Goal: Information Seeking & Learning: Learn about a topic

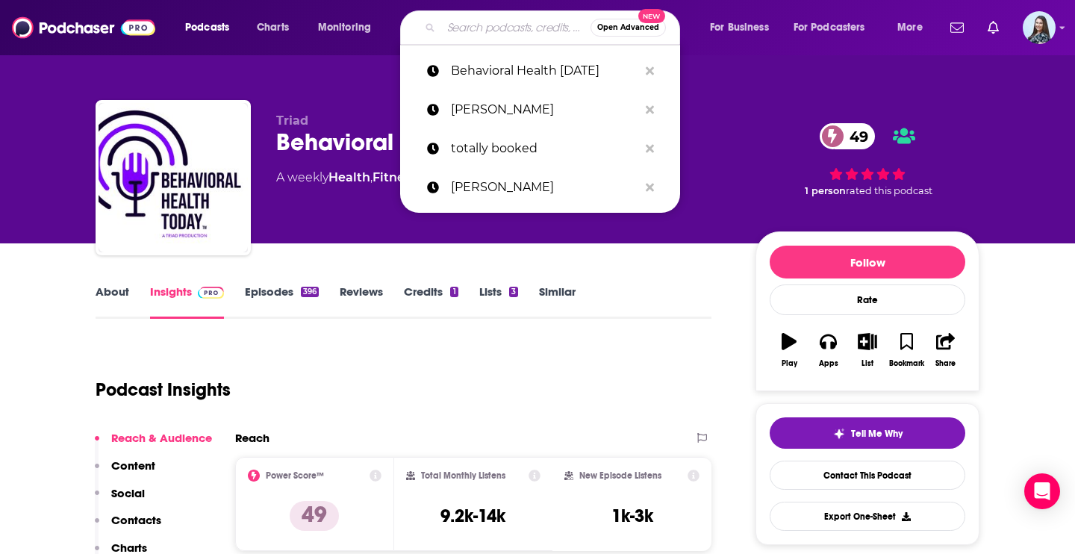
click at [515, 20] on input "Search podcasts, credits, & more..." at bounding box center [515, 28] width 149 height 24
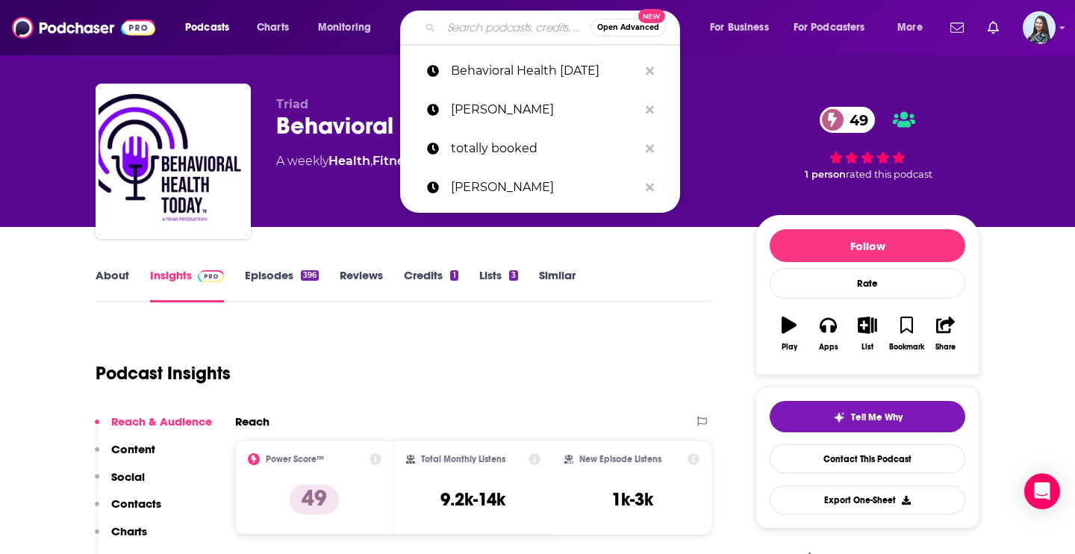
type input "Bossy"
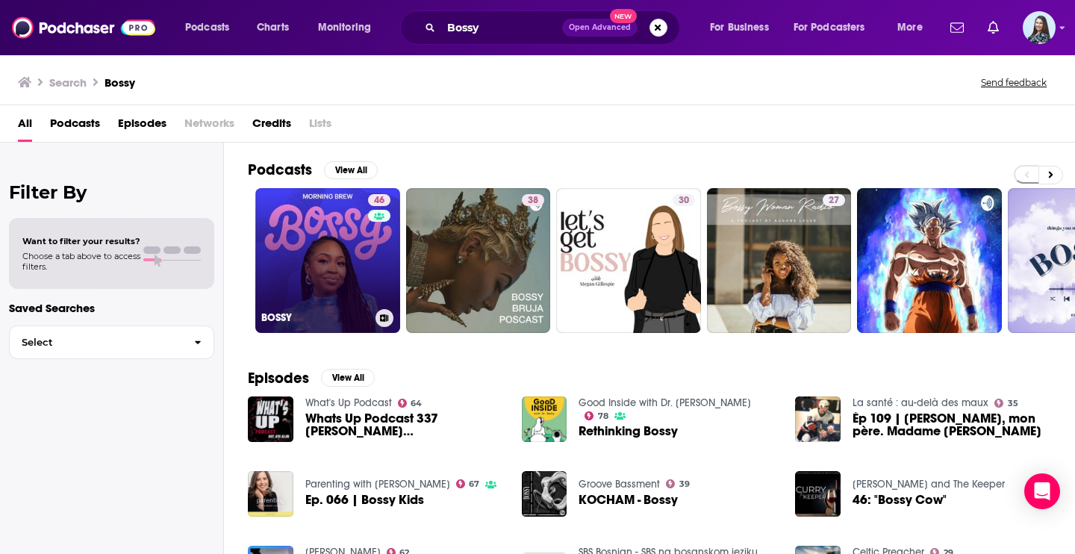
click at [305, 264] on link "46 BOSSY" at bounding box center [327, 260] width 145 height 145
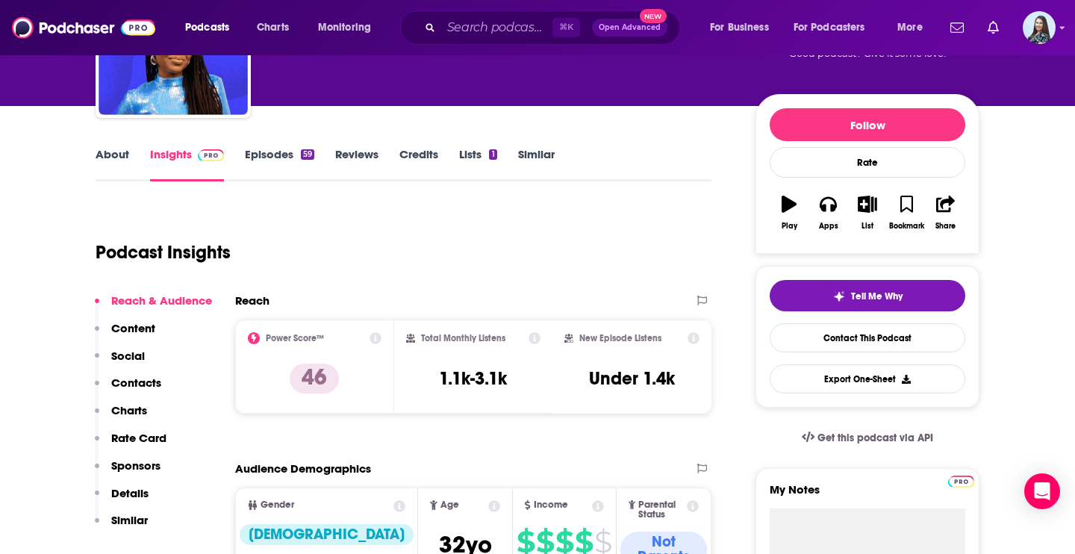
scroll to position [141, 0]
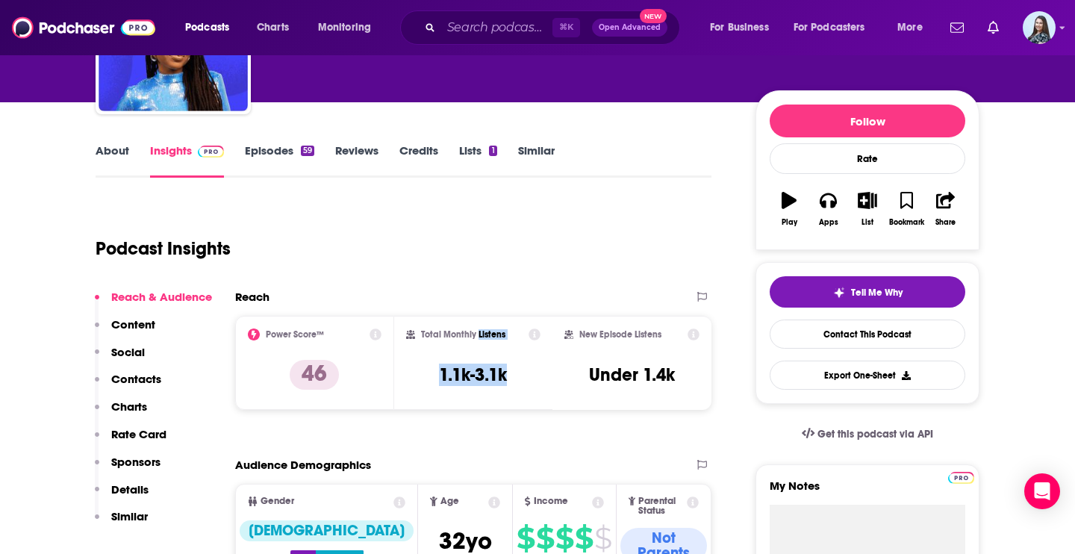
drag, startPoint x: 507, startPoint y: 371, endPoint x: 476, endPoint y: 335, distance: 47.1
click at [477, 336] on div "Total Monthly Listens 1.1k-3.1k" at bounding box center [473, 362] width 135 height 69
copy div "Listens 1.1k-3.1k"
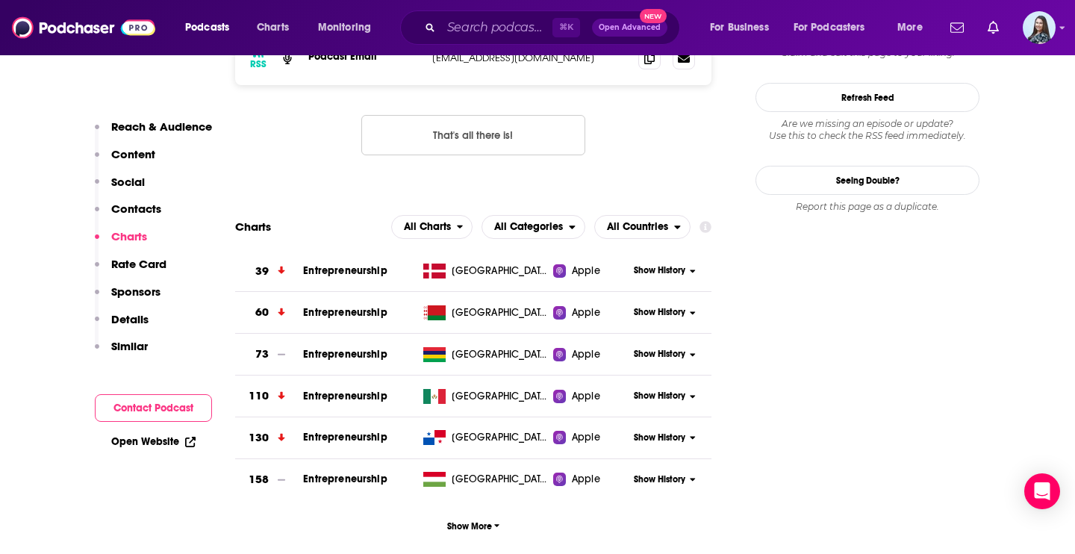
scroll to position [1440, 0]
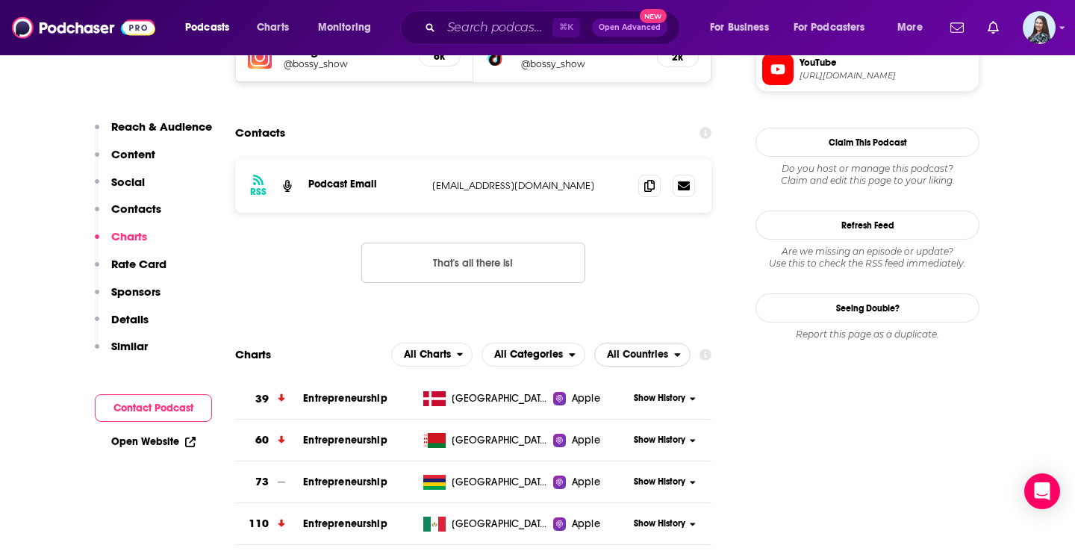
click at [599, 342] on span "All Countries" at bounding box center [634, 354] width 79 height 25
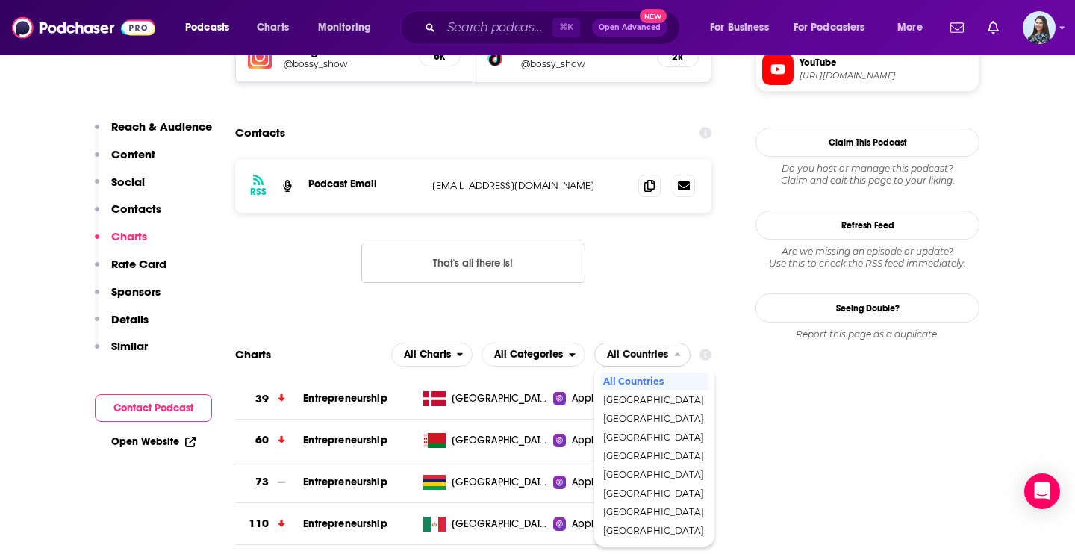
click at [625, 349] on span "All Countries" at bounding box center [637, 354] width 61 height 10
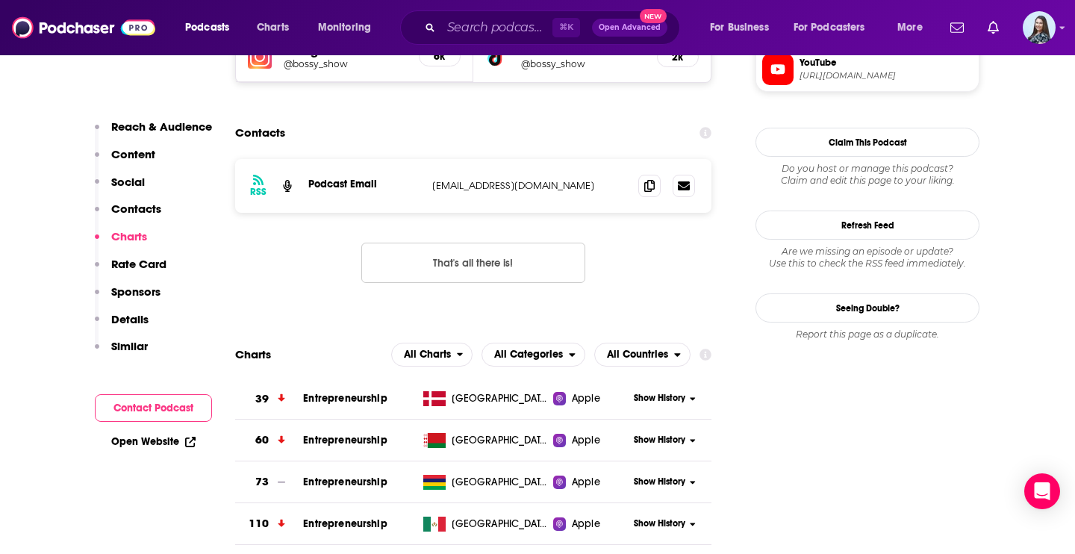
click at [502, 15] on div "⌘ K Open Advanced New" at bounding box center [540, 27] width 280 height 34
click at [496, 20] on input "Search podcasts, credits, & more..." at bounding box center [496, 28] width 111 height 24
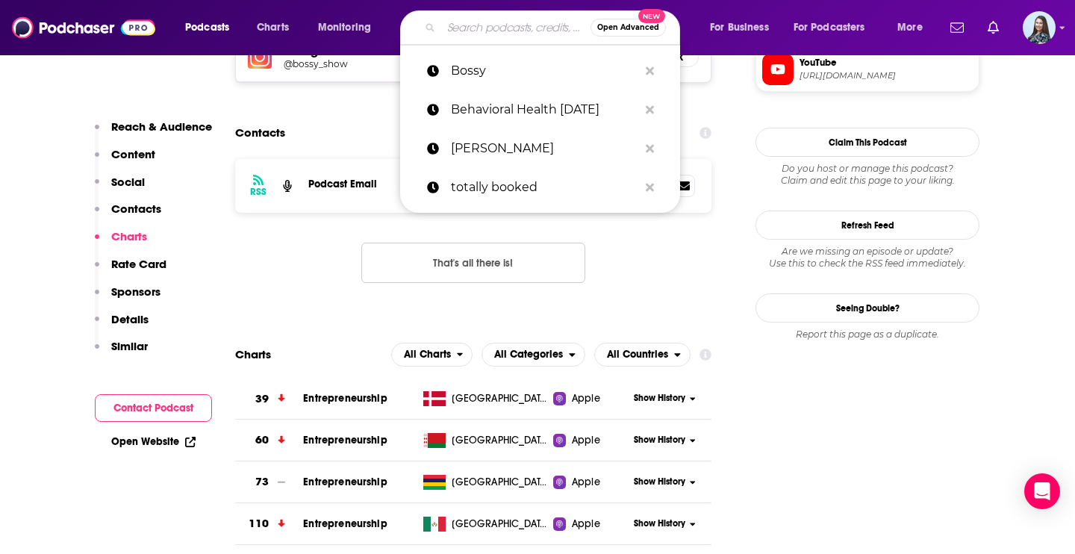
paste input "The Anti-Trans Hate Machine"
type input "The Anti-Trans Hate Machine"
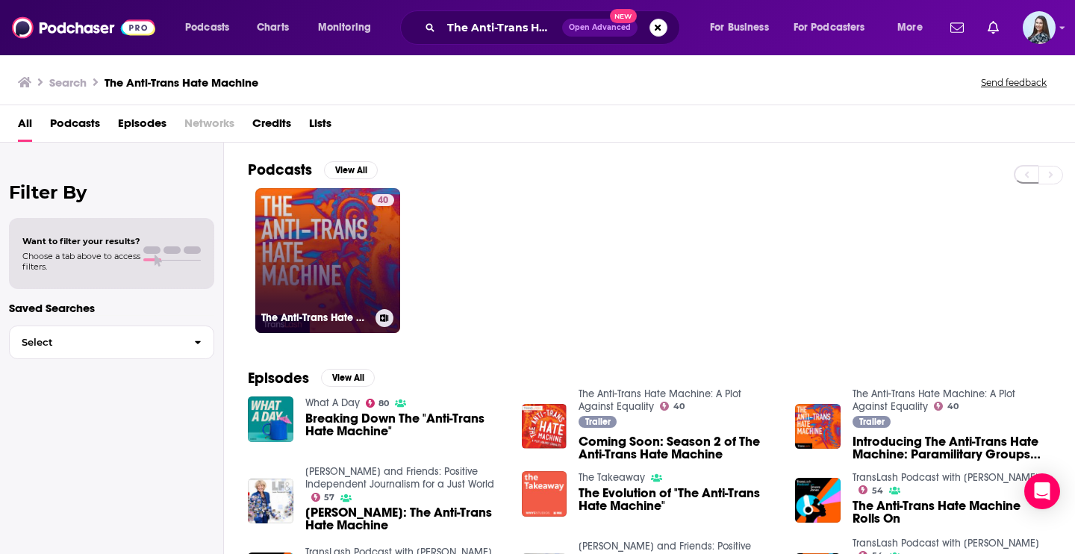
click at [346, 263] on link "40 The Anti-Trans Hate Machine: A Plot Against Equality" at bounding box center [327, 260] width 145 height 145
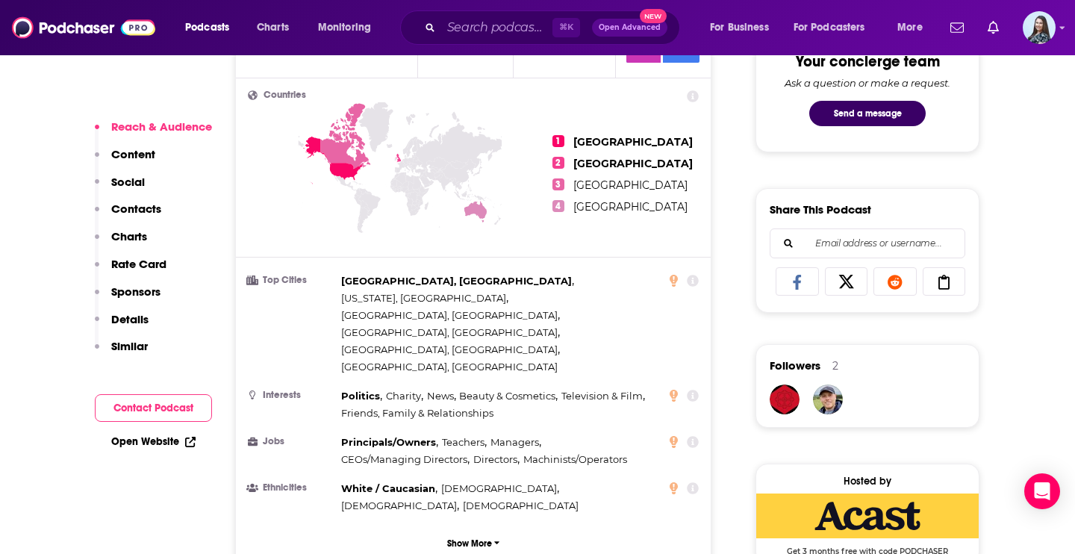
scroll to position [865, 0]
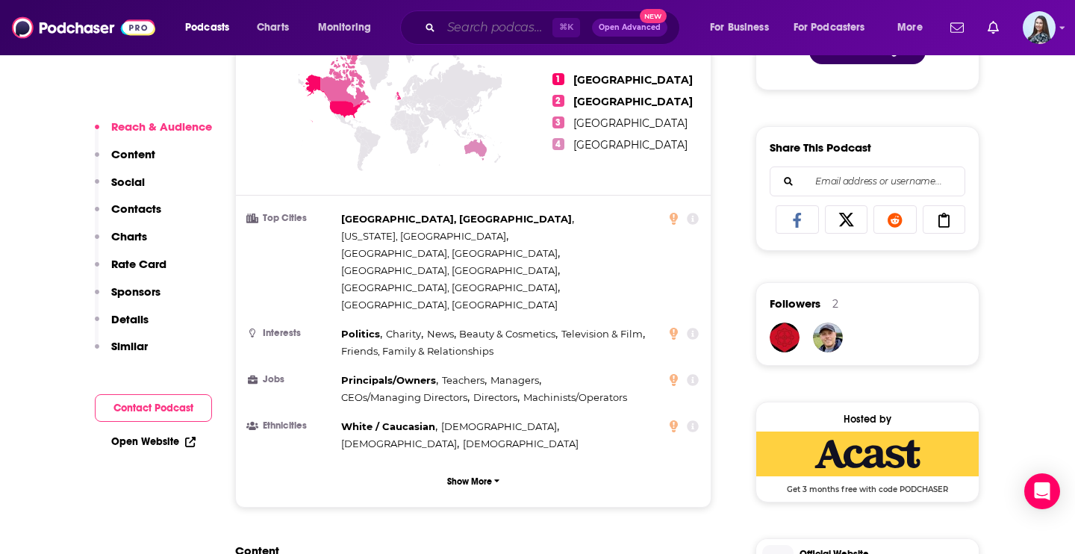
click at [519, 23] on input "Search podcasts, credits, & more..." at bounding box center [496, 28] width 111 height 24
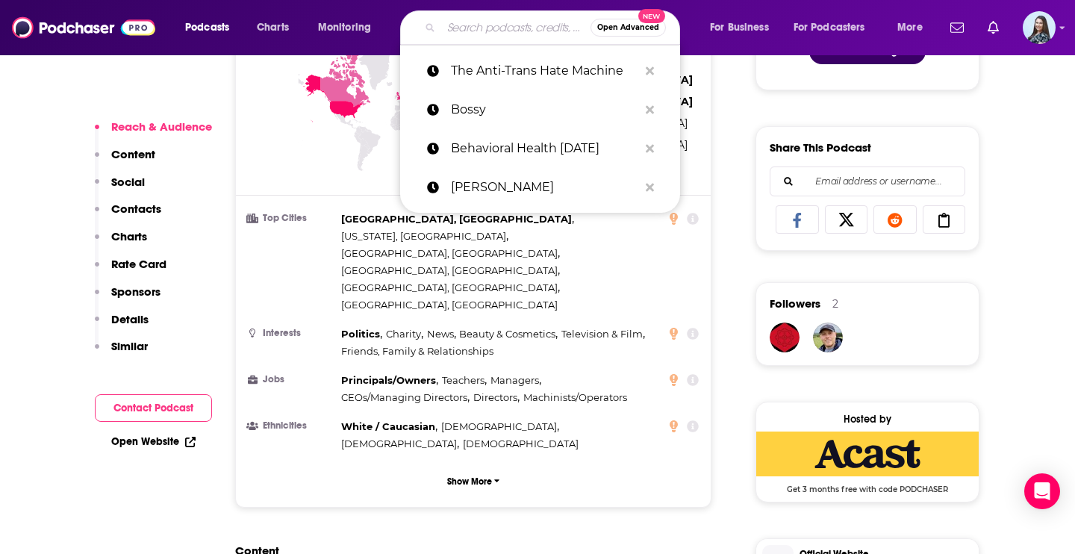
type input "v"
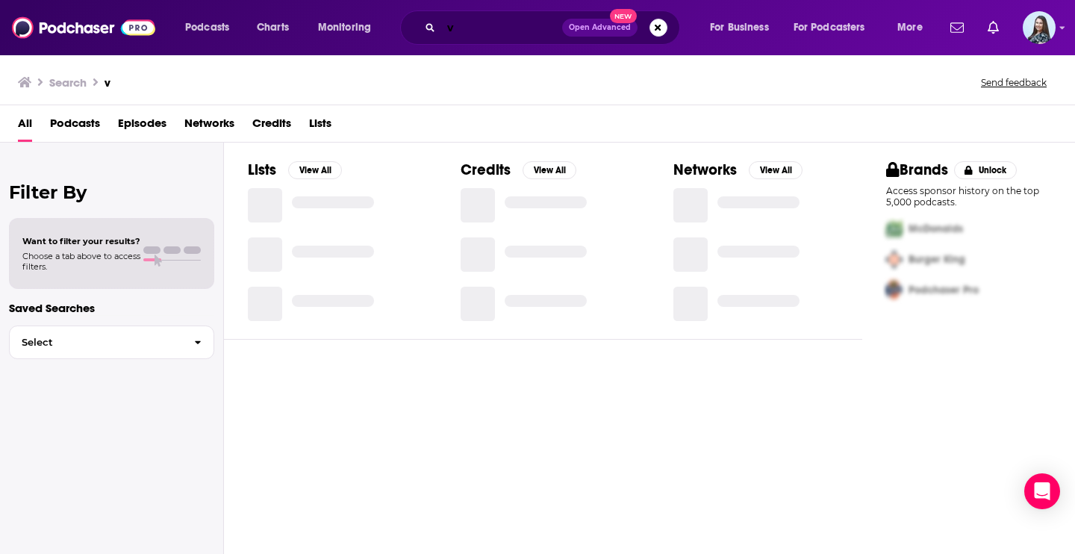
click at [455, 29] on input "v" at bounding box center [501, 28] width 121 height 24
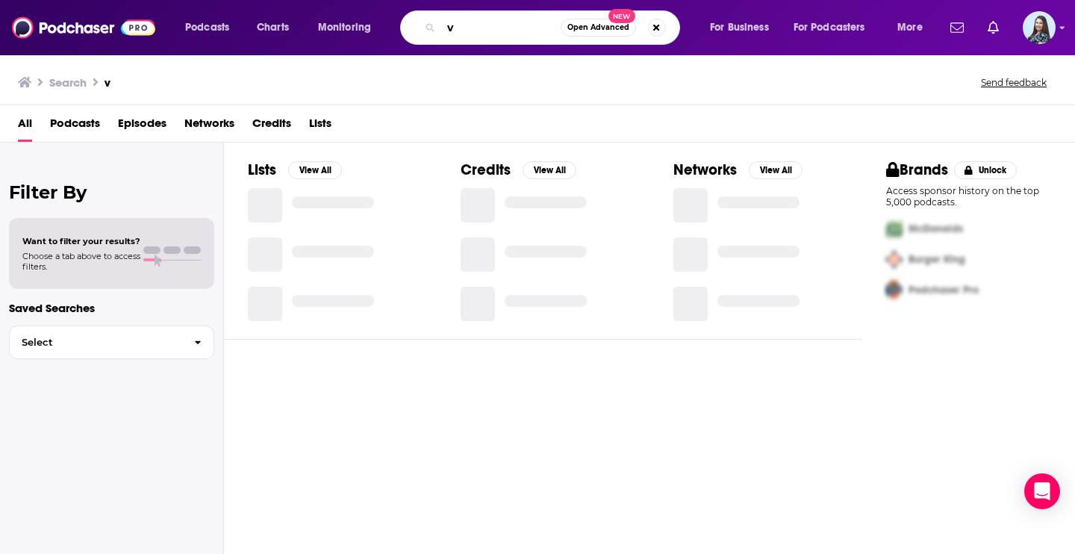
click at [455, 29] on input "v" at bounding box center [500, 28] width 119 height 24
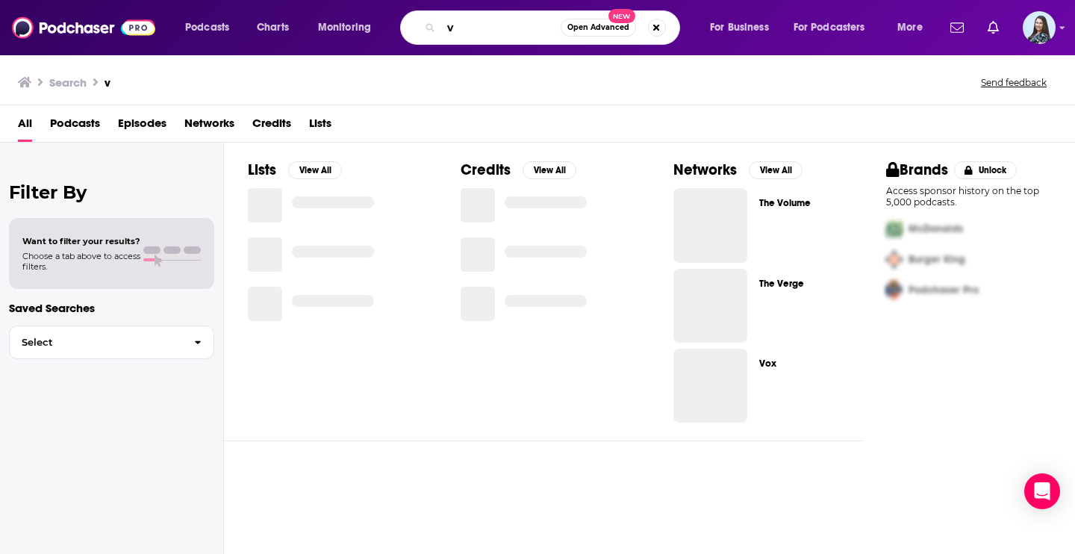
paste input "TransLash Podcast"
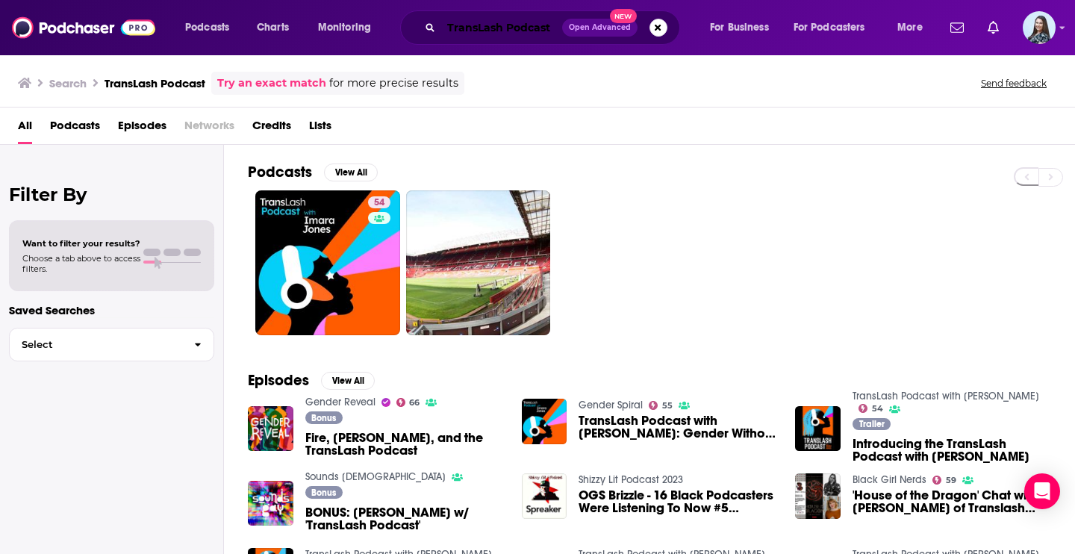
click at [478, 31] on input "TransLash Podcast" at bounding box center [501, 28] width 121 height 24
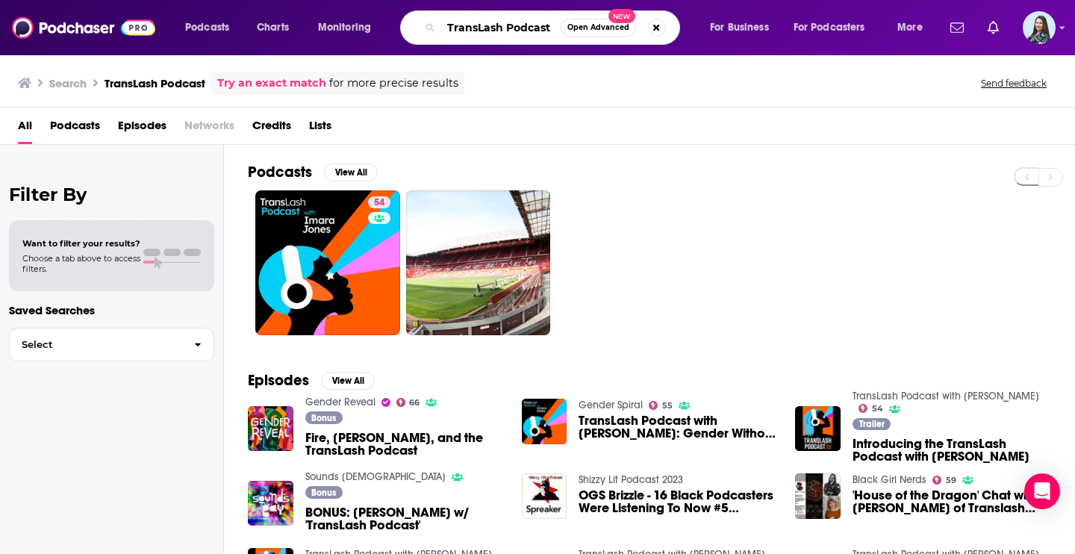
click at [478, 31] on input "TransLash Podcast" at bounding box center [500, 28] width 119 height 24
type input "[DEMOGRAPHIC_DATA]"
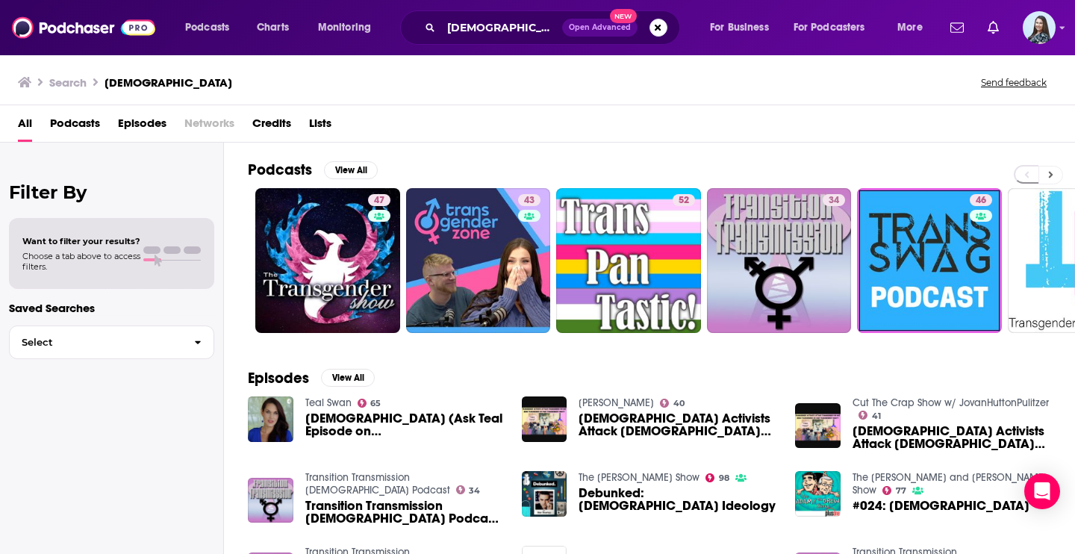
click at [1052, 173] on icon at bounding box center [1050, 174] width 5 height 10
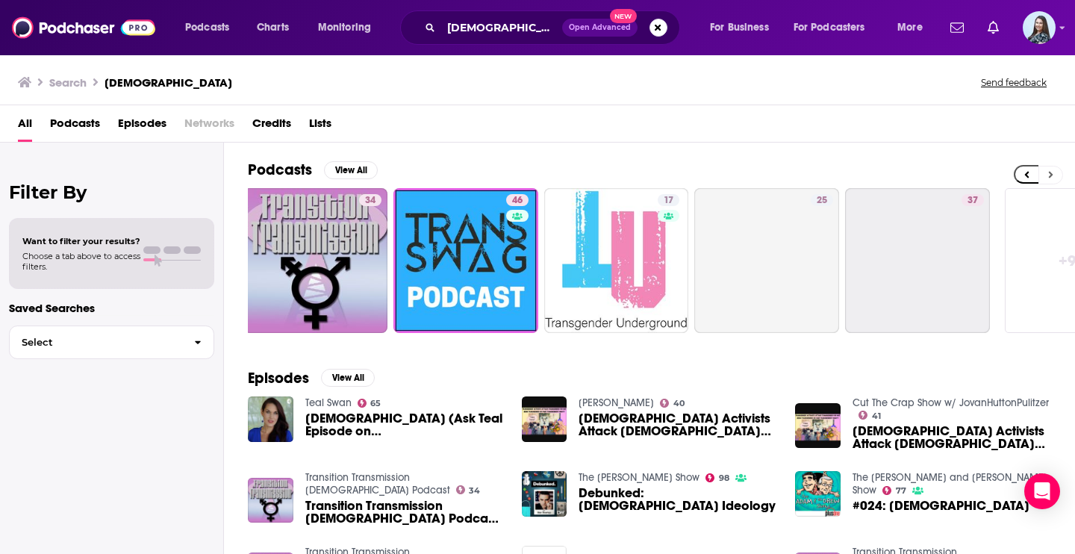
scroll to position [0, 544]
